Goal: Navigation & Orientation: Go to known website

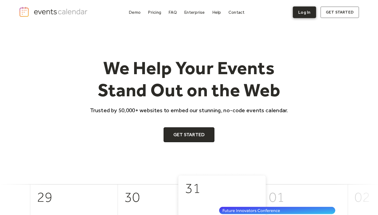
click at [309, 14] on link "Log In" at bounding box center [304, 12] width 23 height 12
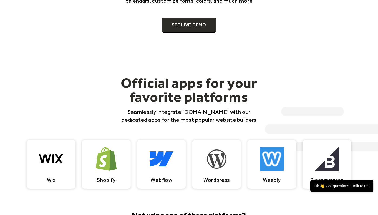
scroll to position [419, 0]
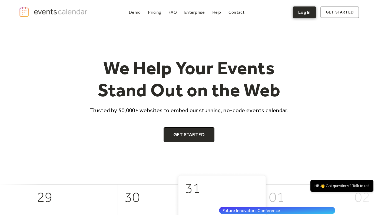
click at [298, 12] on link "Log In" at bounding box center [304, 12] width 23 height 12
